Goal: Register for event/course

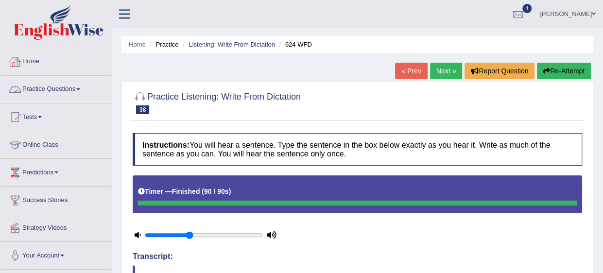
click at [49, 92] on link "Practice Questions" at bounding box center [55, 88] width 111 height 24
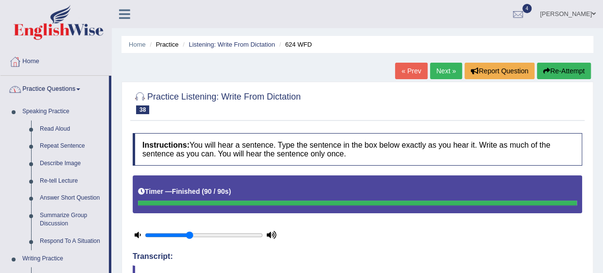
click at [52, 92] on link "Practice Questions" at bounding box center [54, 88] width 108 height 24
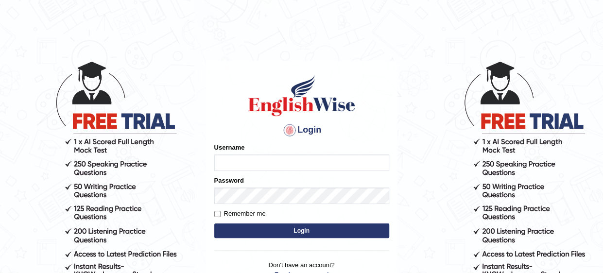
type input "Mahak_a24"
click at [253, 233] on button "Login" at bounding box center [301, 231] width 175 height 15
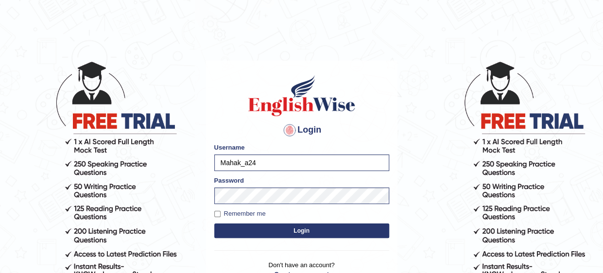
click at [253, 233] on button "Login" at bounding box center [301, 231] width 175 height 15
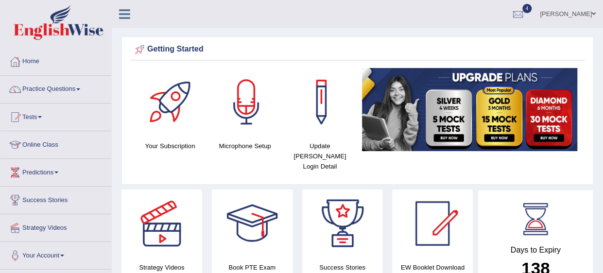
click at [32, 115] on link "Tests" at bounding box center [55, 116] width 111 height 24
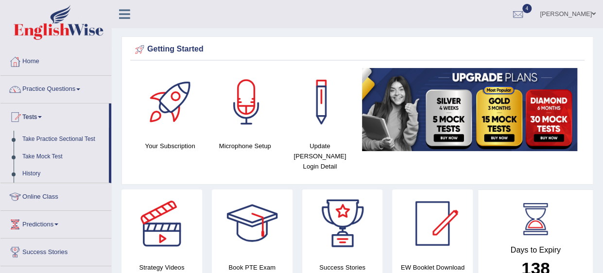
click at [41, 154] on link "Take Mock Test" at bounding box center [63, 157] width 91 height 18
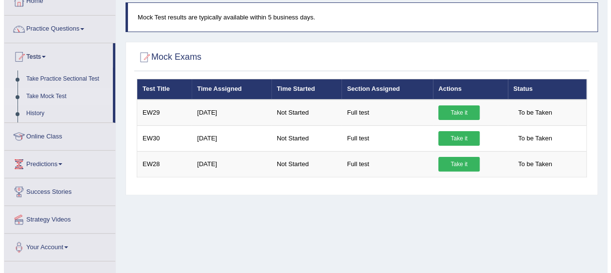
scroll to position [61, 0]
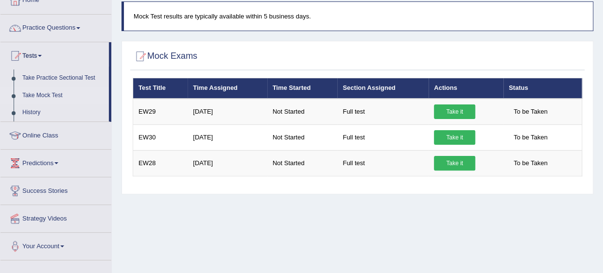
click at [454, 109] on link "Take it" at bounding box center [454, 112] width 41 height 15
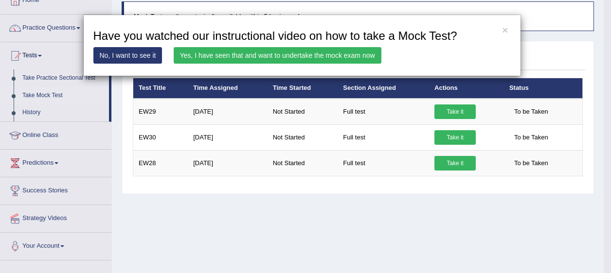
click at [355, 57] on link "Yes, I have seen that and want to undertake the mock exam now" at bounding box center [278, 55] width 208 height 17
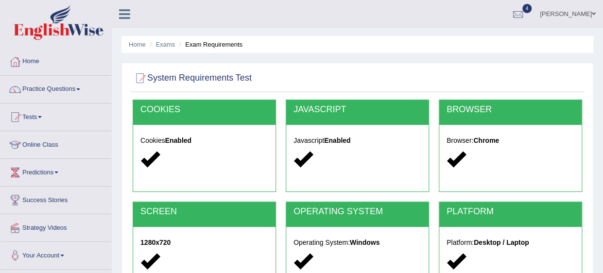
scroll to position [237, 0]
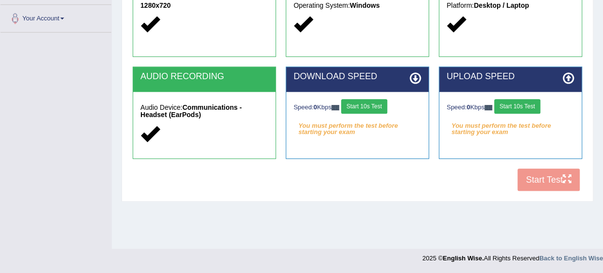
click at [369, 97] on div "Speed: 0 Kbps Start 10s Test You must perform the test before starting your exa…" at bounding box center [357, 116] width 142 height 49
click at [376, 104] on button "Start 10s Test" at bounding box center [364, 106] width 46 height 15
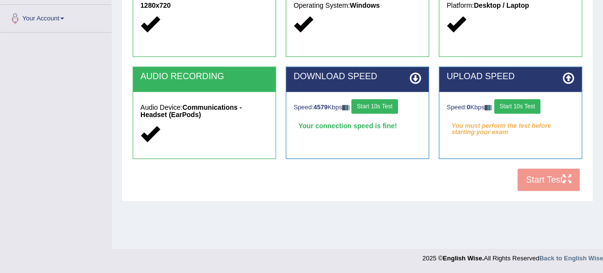
click at [511, 105] on button "Start 10s Test" at bounding box center [517, 106] width 46 height 15
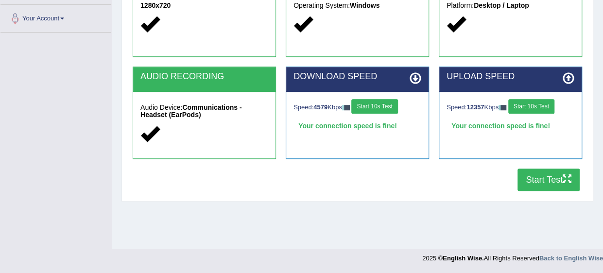
click at [535, 180] on button "Start Test" at bounding box center [549, 180] width 62 height 22
